Goal: Transaction & Acquisition: Purchase product/service

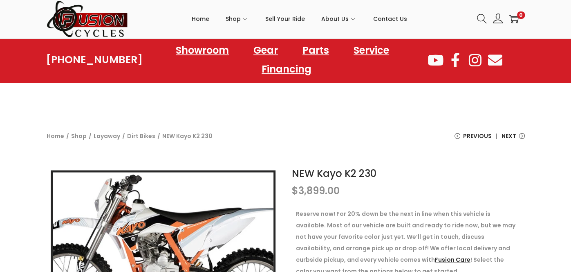
scroll to position [67, 0]
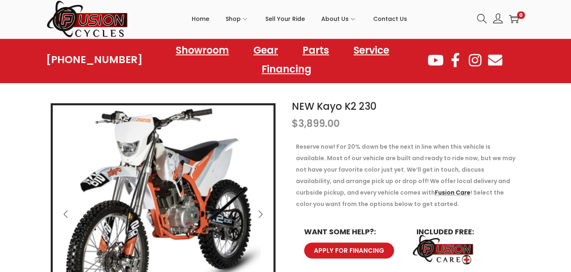
click at [259, 215] on icon "Next" at bounding box center [260, 214] width 8 height 8
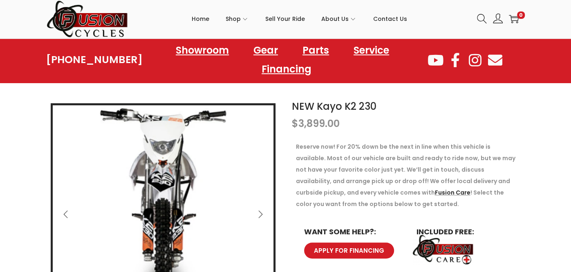
click at [259, 215] on icon "Next" at bounding box center [260, 214] width 8 height 8
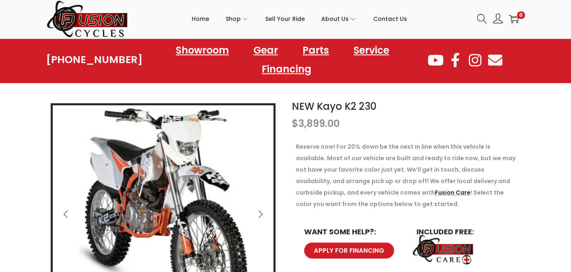
click at [259, 215] on icon "Next" at bounding box center [260, 214] width 8 height 8
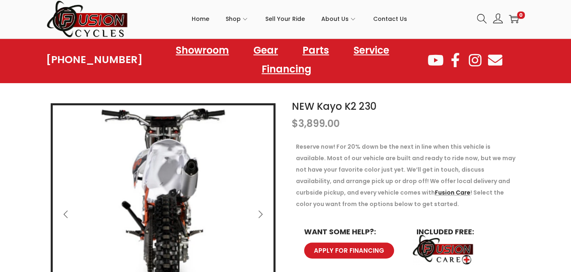
click at [259, 215] on icon "Next" at bounding box center [260, 214] width 8 height 8
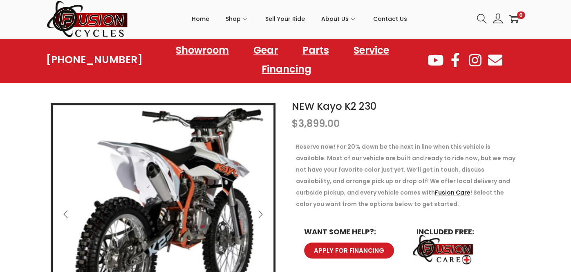
click at [259, 215] on icon "Next" at bounding box center [260, 214] width 8 height 8
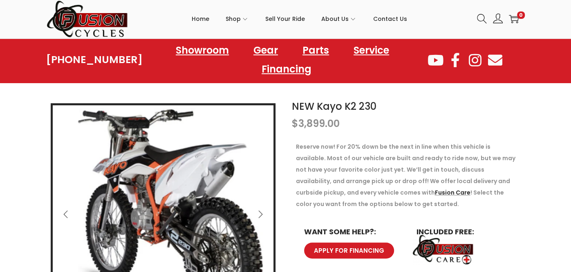
click at [259, 215] on icon "Next" at bounding box center [260, 214] width 8 height 8
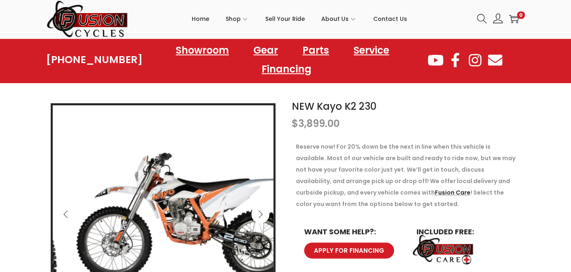
click at [259, 215] on icon "Next" at bounding box center [260, 214] width 8 height 8
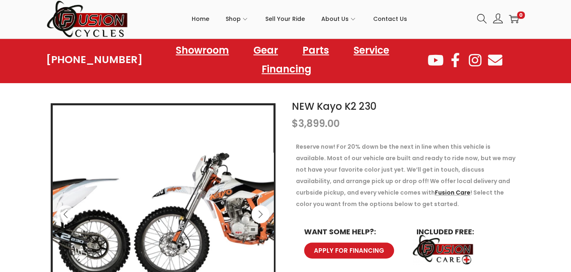
click at [259, 215] on icon "Next" at bounding box center [260, 214] width 8 height 8
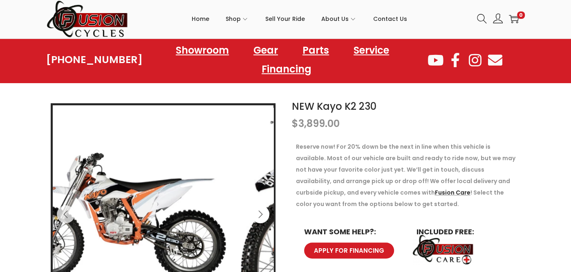
click at [239, 222] on div at bounding box center [163, 213] width 221 height 217
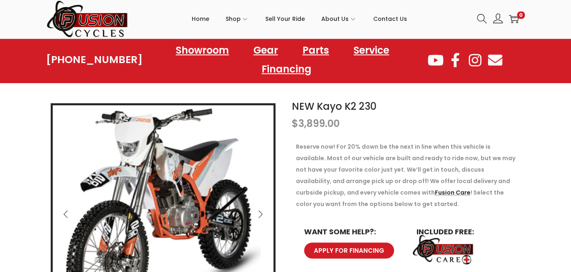
scroll to position [0, 0]
